Goal: Information Seeking & Learning: Learn about a topic

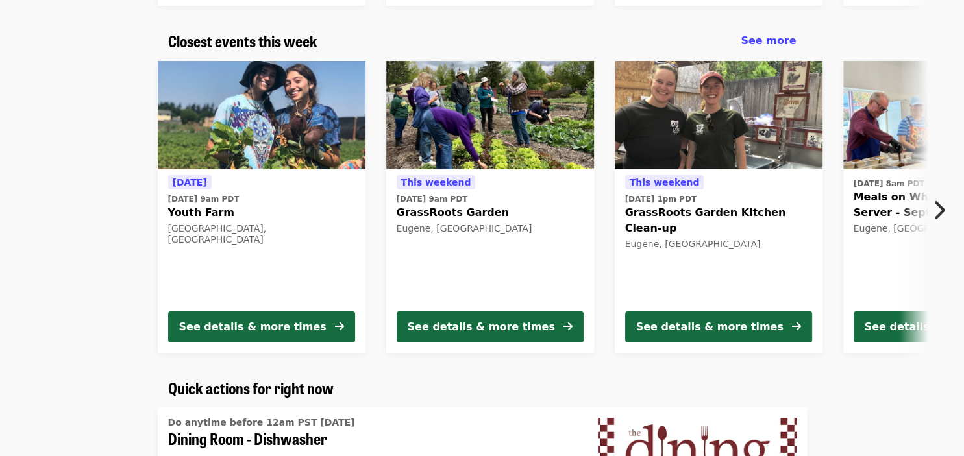
scroll to position [411, 0]
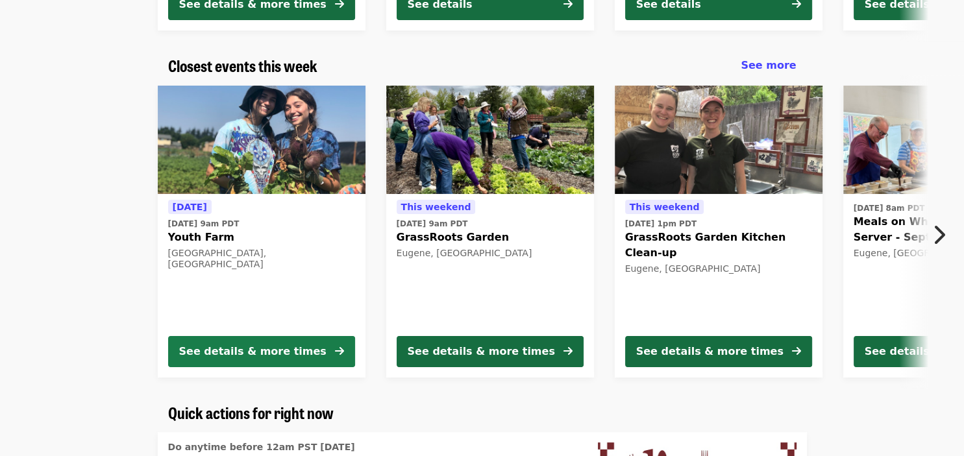
click at [281, 344] on div "See details & more times" at bounding box center [252, 352] width 147 height 16
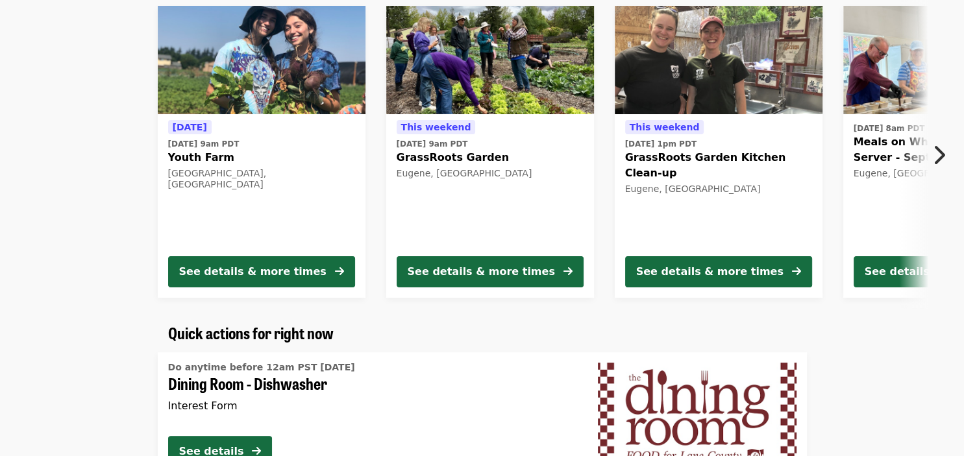
scroll to position [480, 0]
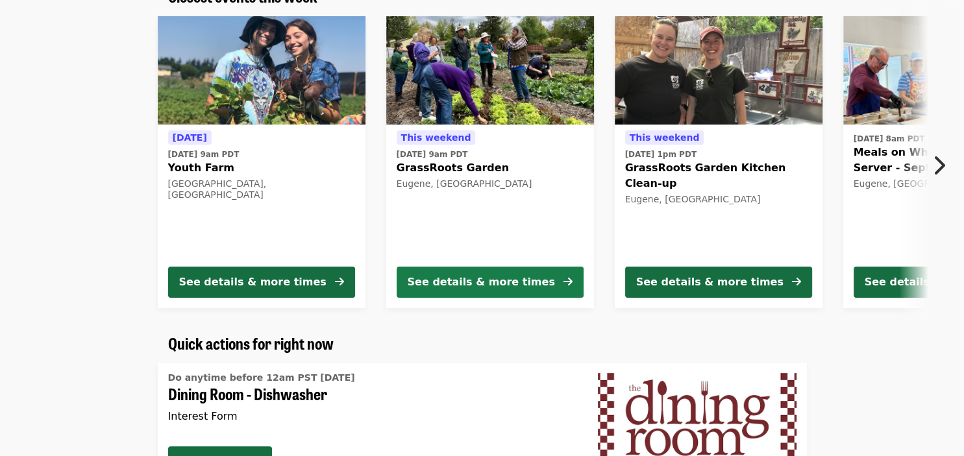
click at [490, 277] on div "See details & more times" at bounding box center [481, 282] width 147 height 16
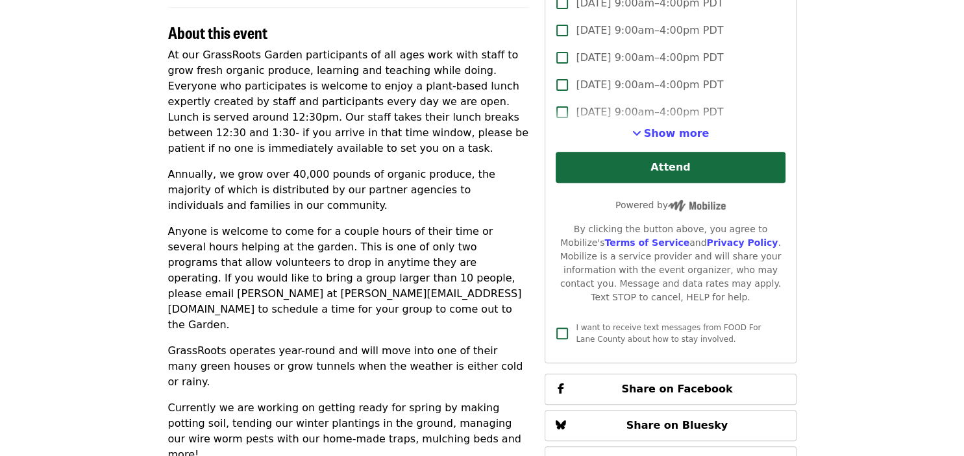
scroll to position [616, 0]
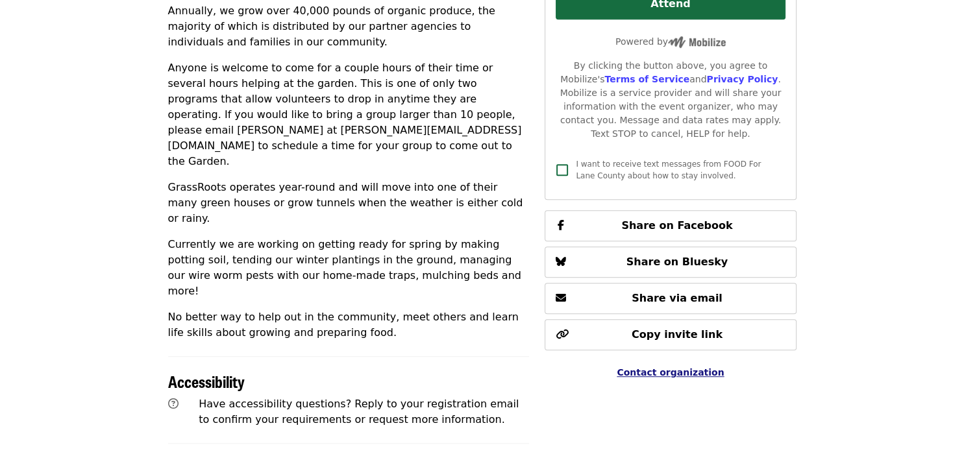
click at [676, 367] on span "Contact organization" at bounding box center [669, 372] width 107 height 10
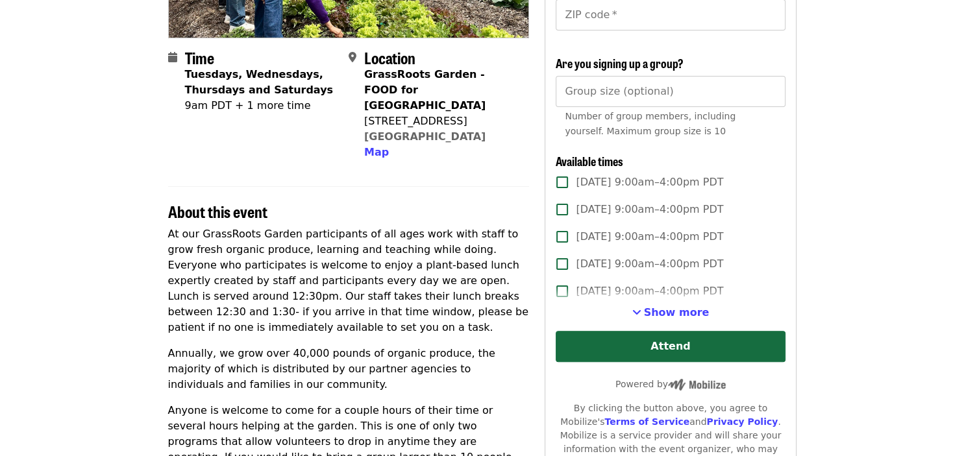
scroll to position [0, 0]
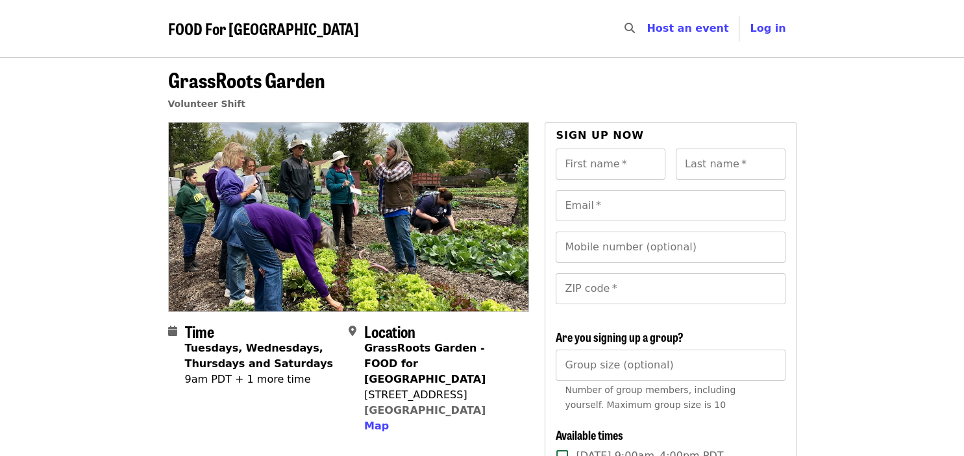
click at [274, 27] on span "FOOD For [GEOGRAPHIC_DATA]" at bounding box center [263, 28] width 191 height 23
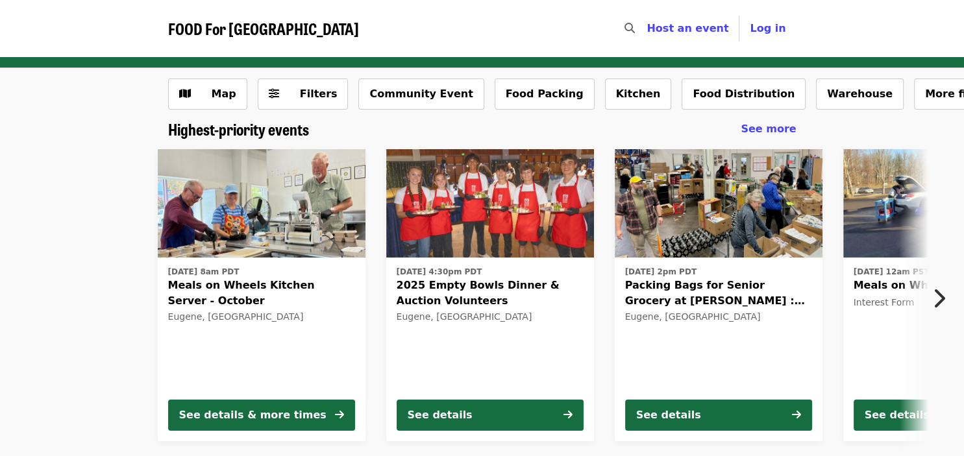
click at [279, 30] on span "FOOD For [GEOGRAPHIC_DATA]" at bounding box center [263, 28] width 191 height 23
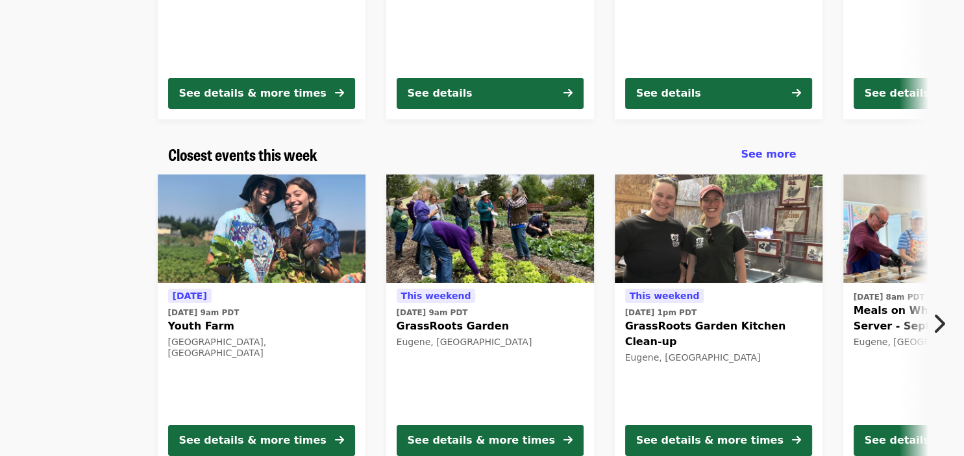
scroll to position [343, 0]
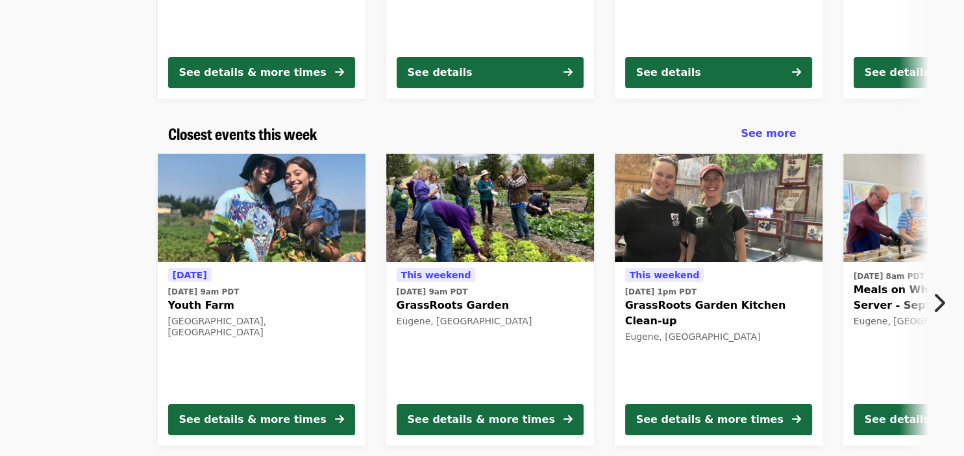
click at [228, 235] on img at bounding box center [262, 208] width 208 height 109
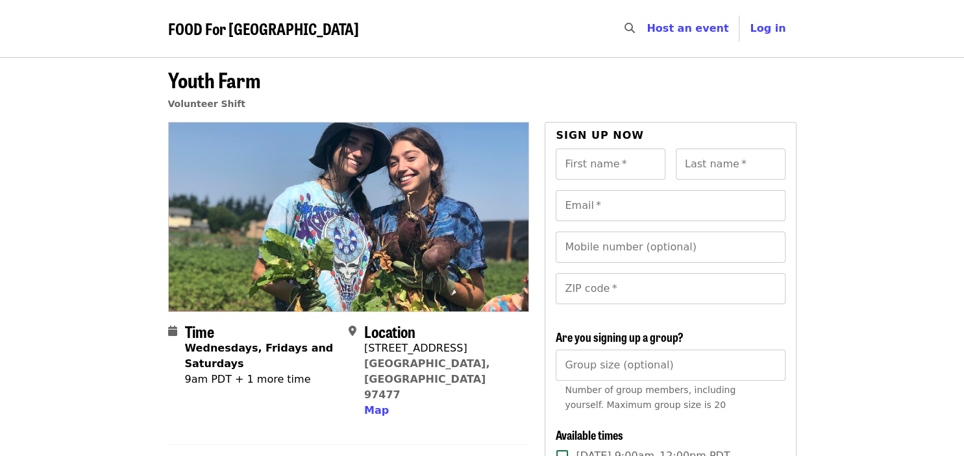
click at [276, 28] on span "FOOD For [GEOGRAPHIC_DATA]" at bounding box center [263, 28] width 191 height 23
